Goal: Transaction & Acquisition: Subscribe to service/newsletter

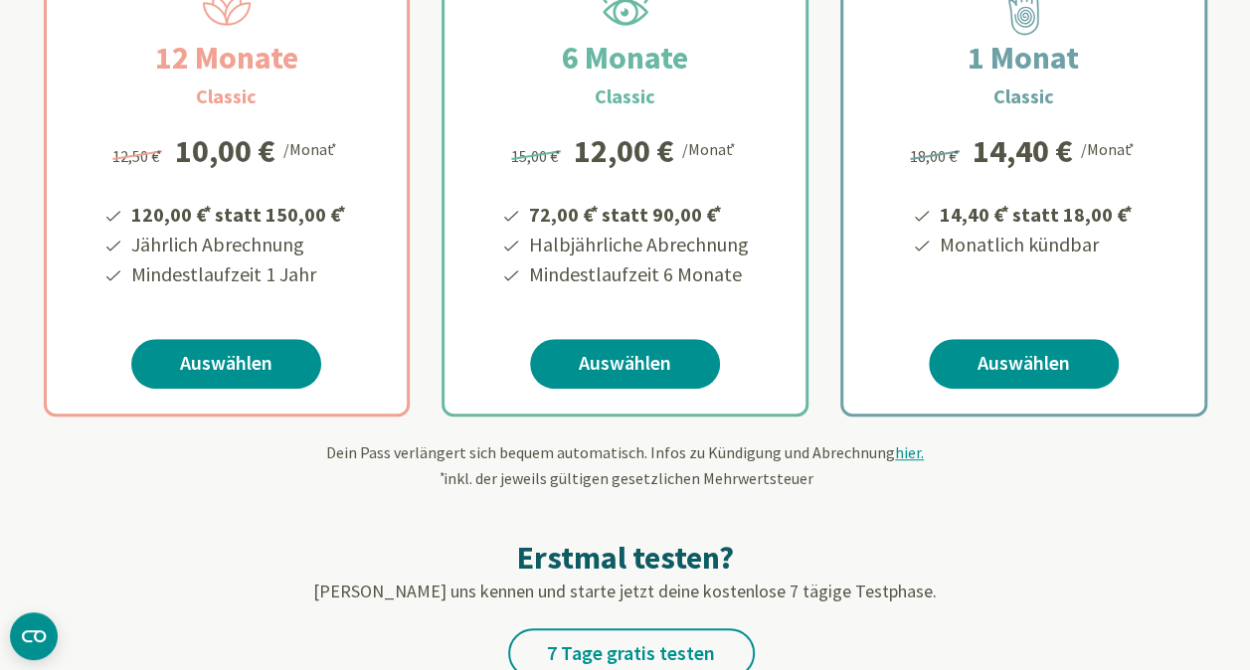
scroll to position [422, 0]
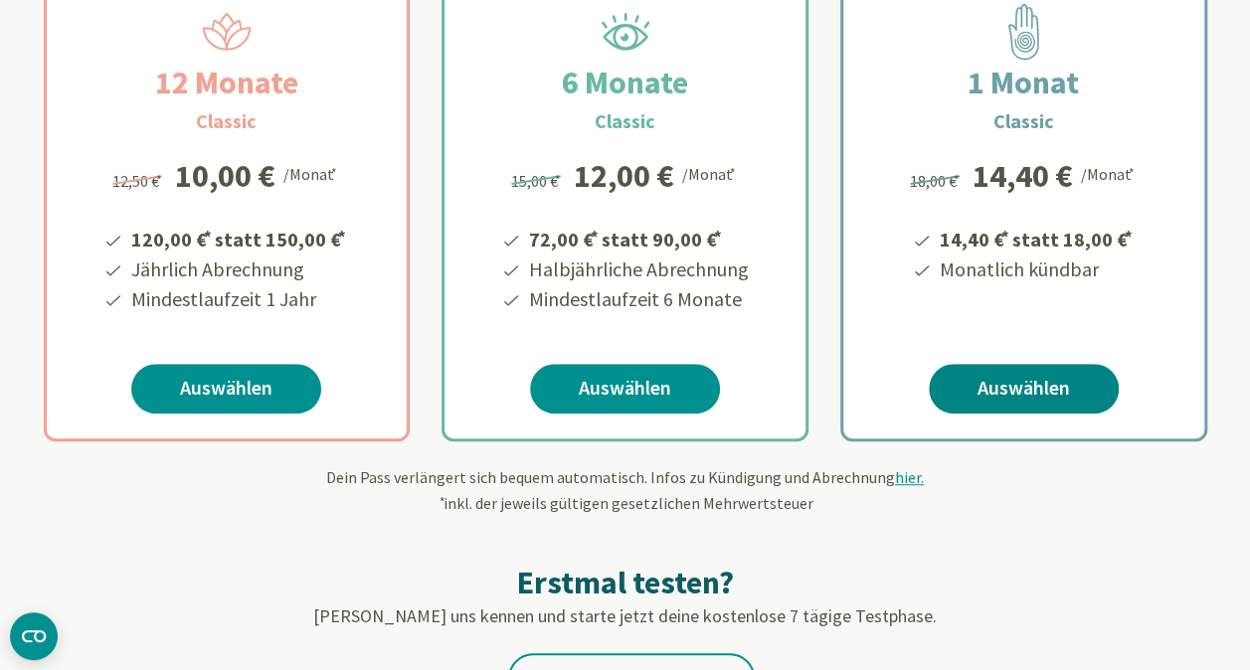
click at [1037, 391] on link "Auswählen" at bounding box center [1024, 389] width 190 height 50
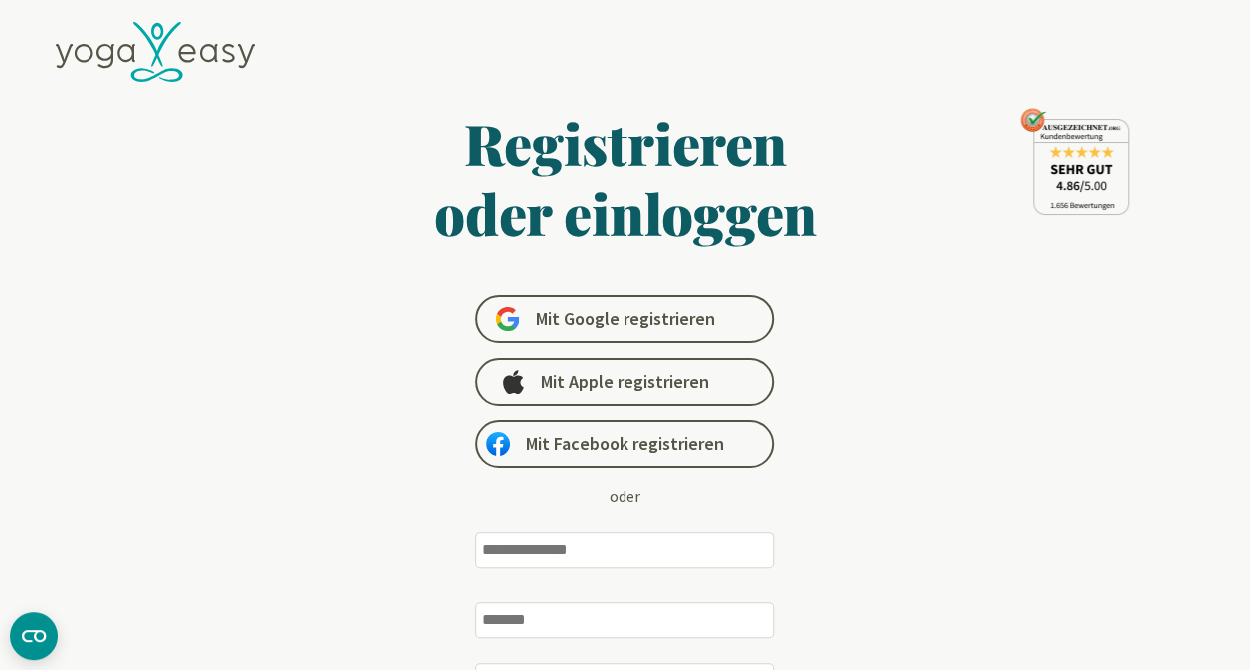
click at [547, 543] on input "email" at bounding box center [624, 550] width 298 height 36
type input "**********"
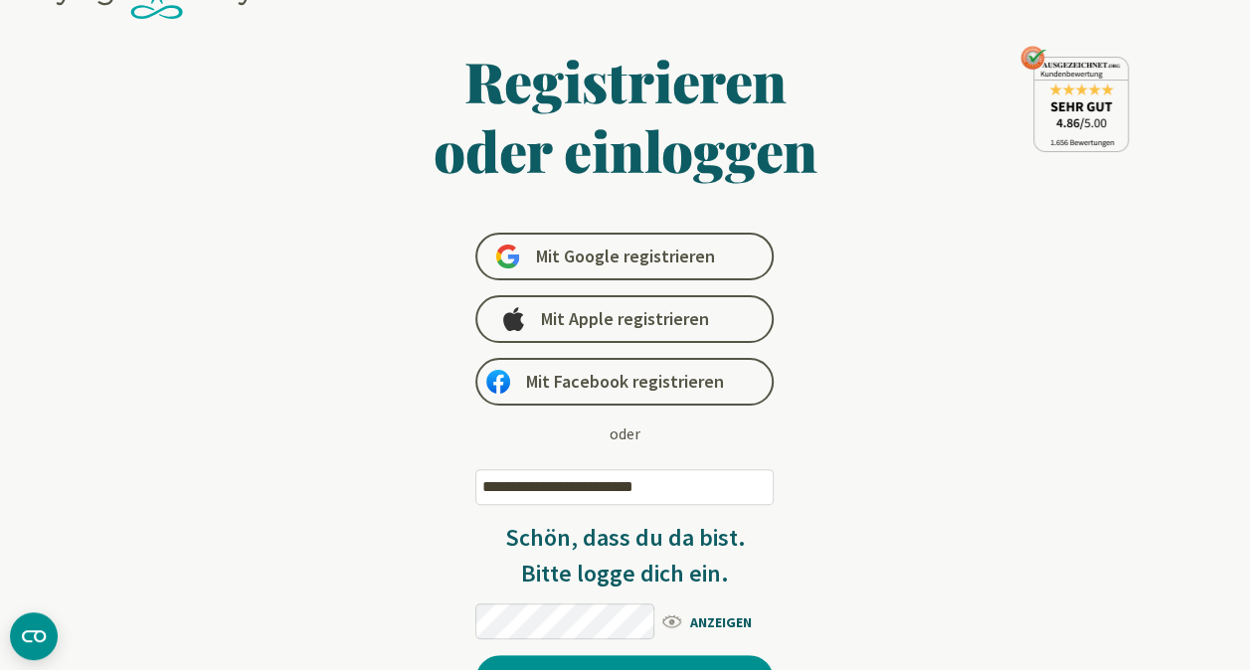
scroll to position [54, 0]
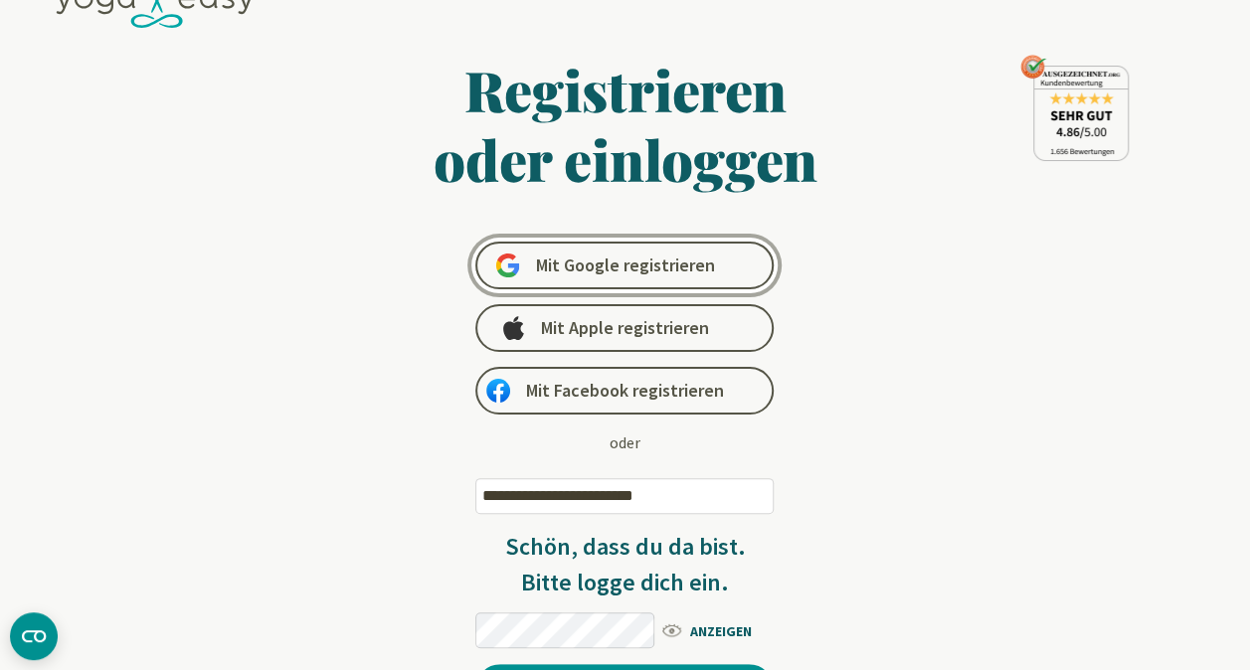
click at [556, 270] on span "Mit Google registrieren" at bounding box center [624, 266] width 179 height 24
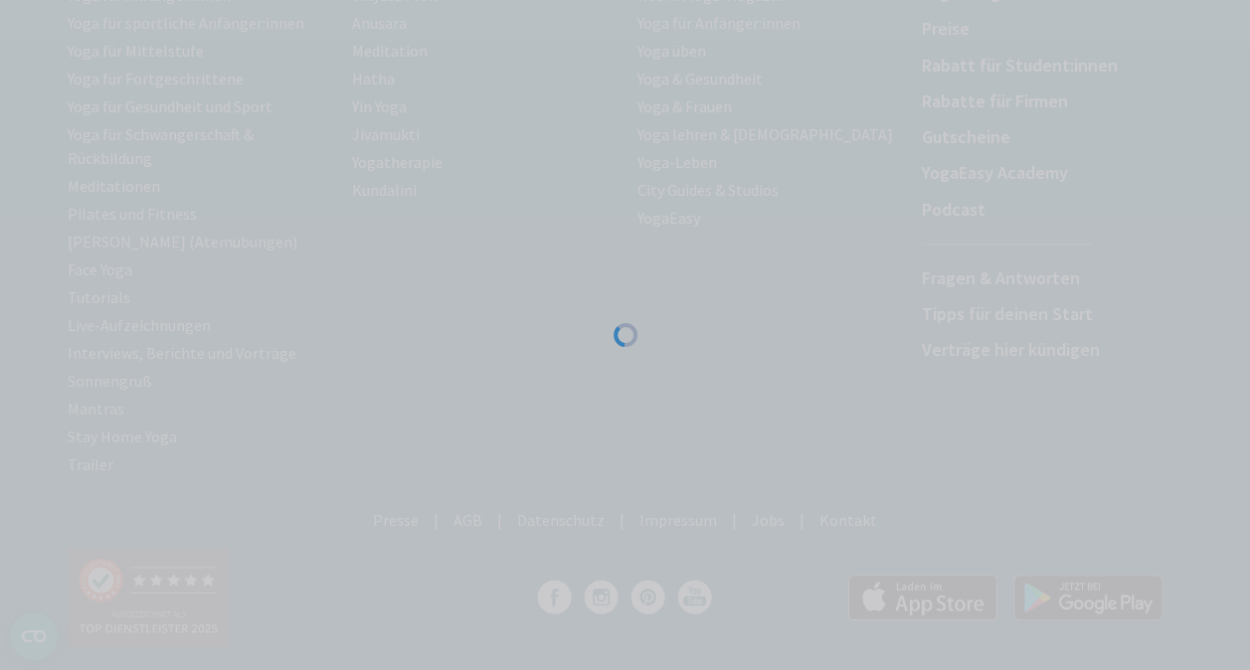
scroll to position [403, 0]
